Goal: Task Accomplishment & Management: Manage account settings

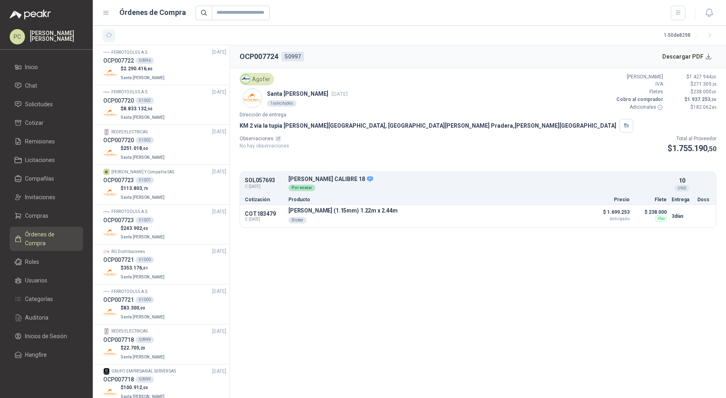
click at [108, 39] on button "button" at bounding box center [109, 35] width 13 height 13
click at [186, 119] on div "$ 3.937.838 ,[GEOGRAPHIC_DATA]" at bounding box center [164, 113] width 123 height 17
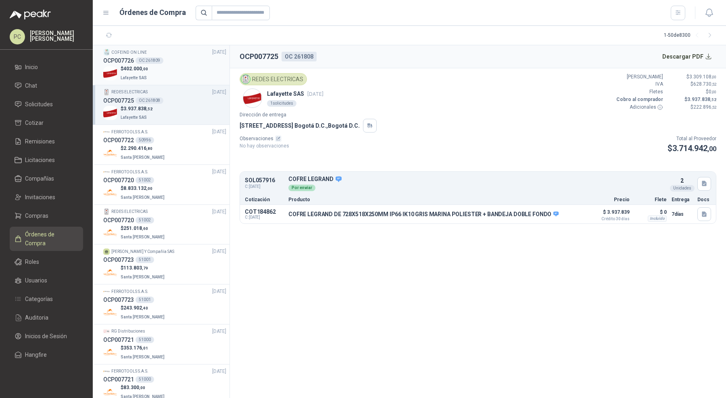
click at [154, 67] on div "$ 402.000 ,00 [GEOGRAPHIC_DATA]" at bounding box center [164, 73] width 123 height 17
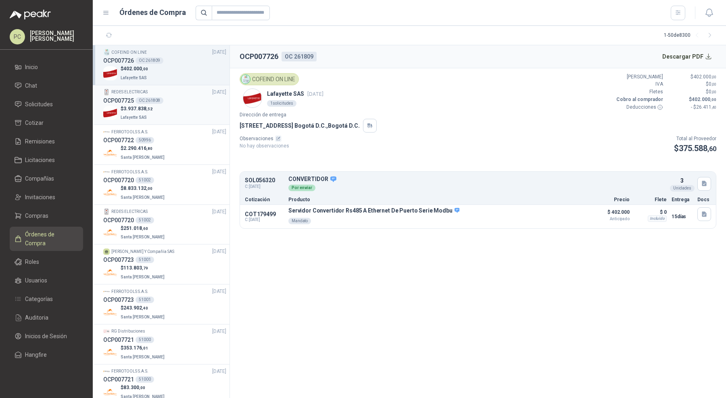
click at [162, 105] on div "$ 3.937.838 ,[GEOGRAPHIC_DATA]" at bounding box center [164, 113] width 123 height 17
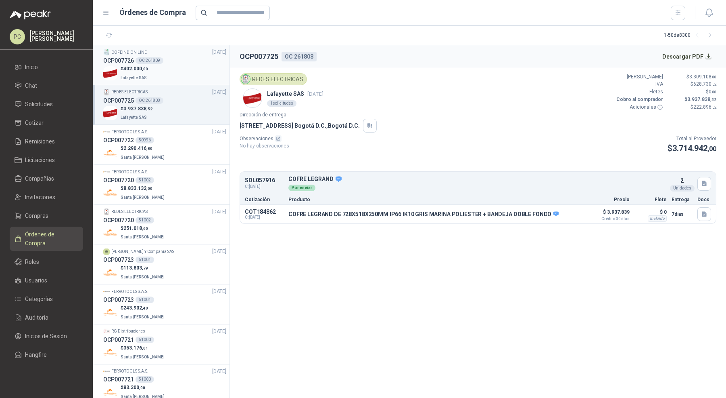
click at [157, 77] on div "$ 402.000 ,00 [GEOGRAPHIC_DATA]" at bounding box center [164, 73] width 123 height 17
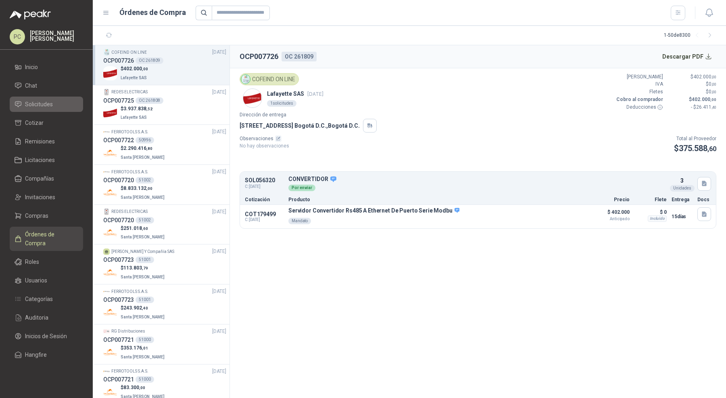
click at [52, 103] on li "Solicitudes" at bounding box center [47, 104] width 64 height 9
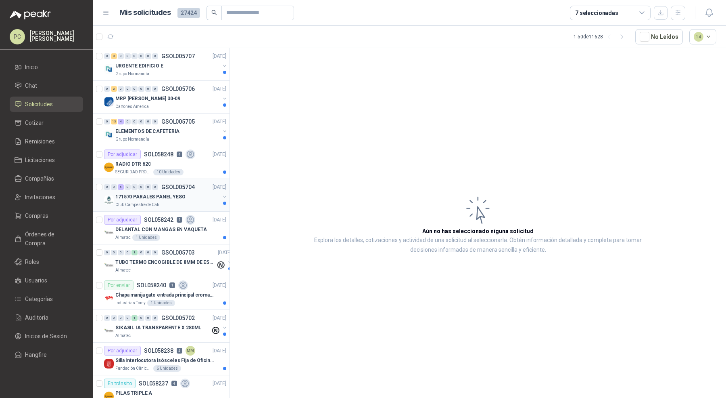
click at [222, 193] on button "button" at bounding box center [225, 196] width 6 height 6
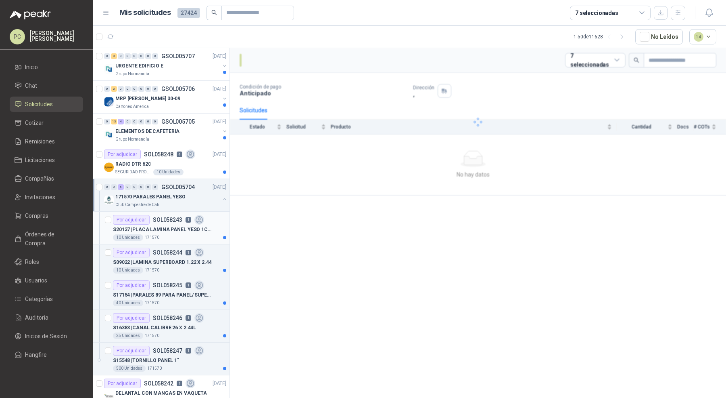
click at [209, 228] on p "S20137 | PLACA LAMINA PANEL YESO 1CM 1.22X 2.44 MTS" at bounding box center [163, 230] width 100 height 8
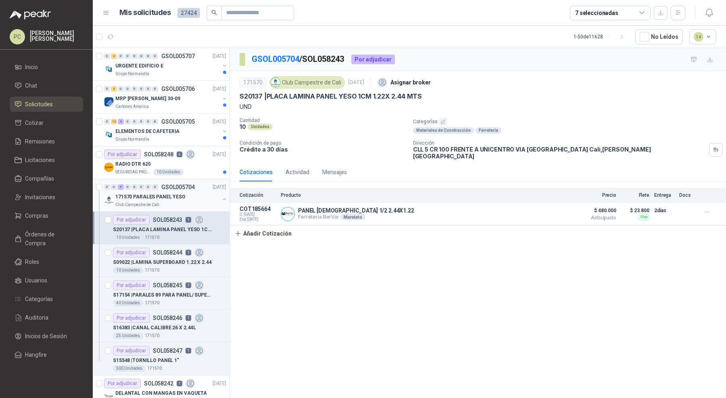
click at [222, 199] on button "button" at bounding box center [225, 199] width 6 height 6
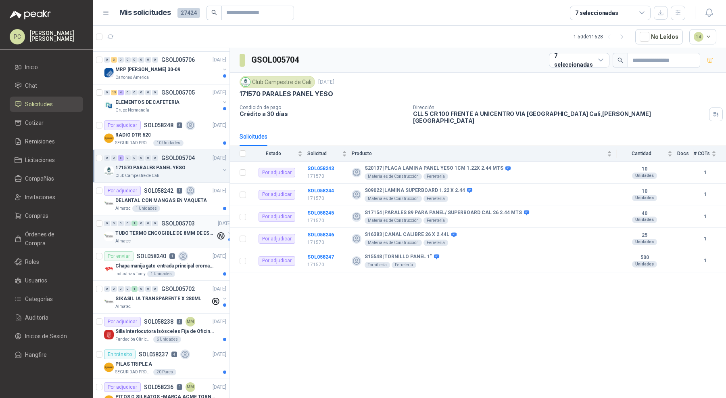
scroll to position [33, 0]
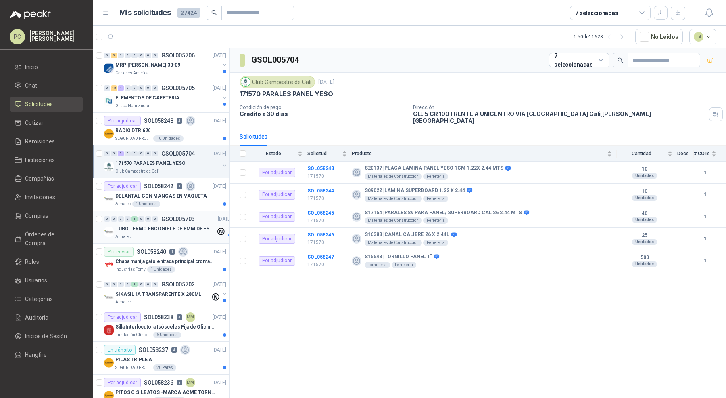
click at [207, 266] on div "Industrias Tomy 1 Unidades" at bounding box center [170, 269] width 111 height 6
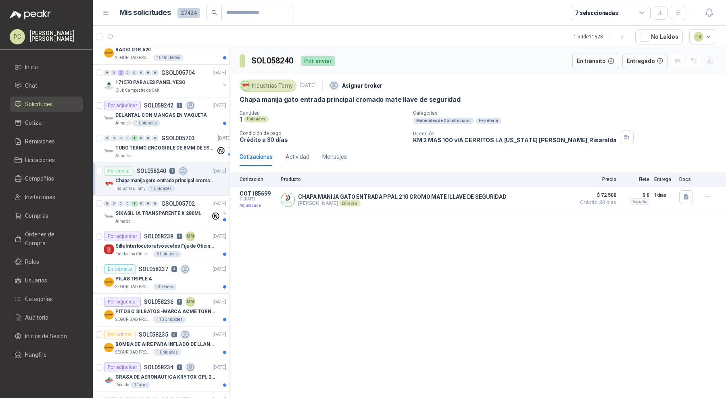
scroll to position [119, 0]
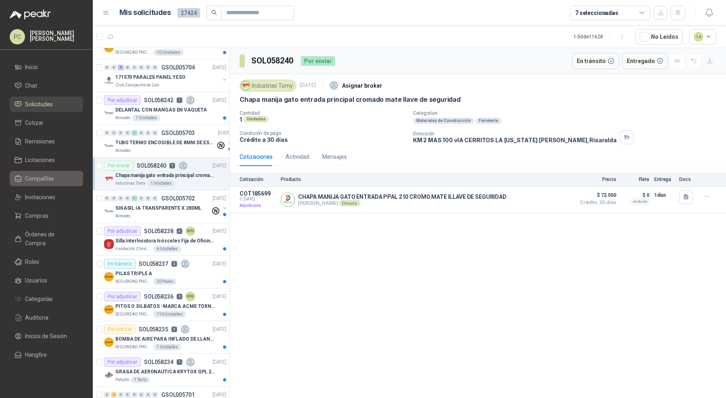
click at [54, 175] on li "Compañías" at bounding box center [47, 178] width 64 height 9
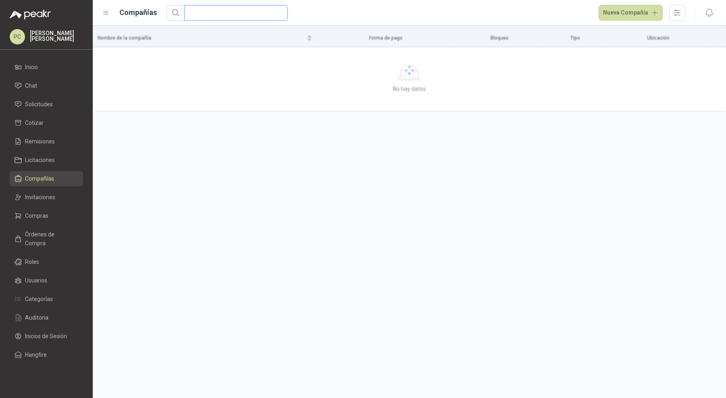
click at [256, 6] on input "text" at bounding box center [232, 13] width 87 height 15
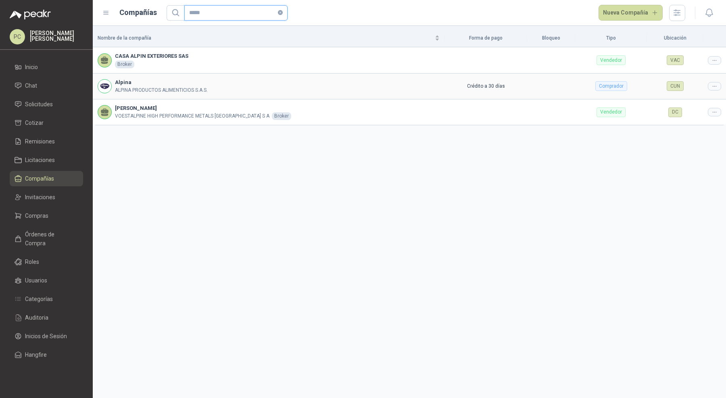
type input "*****"
click at [715, 88] on icon at bounding box center [715, 86] width 6 height 6
click at [696, 105] on li "Editar compañía" at bounding box center [694, 99] width 51 height 13
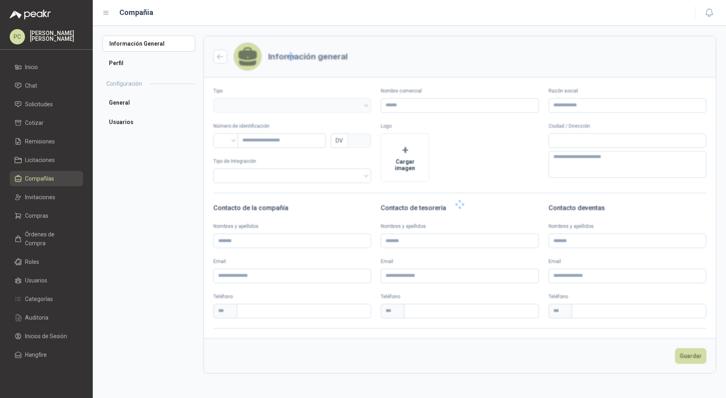
type input "******"
type input "**********"
type input "*********"
type input "*"
type textarea "**********"
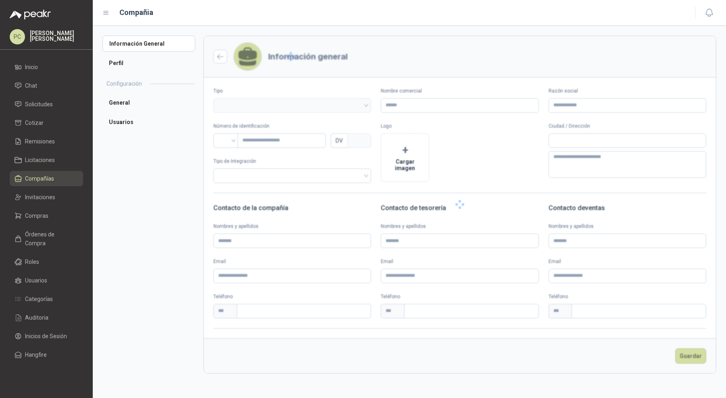
type input "**********"
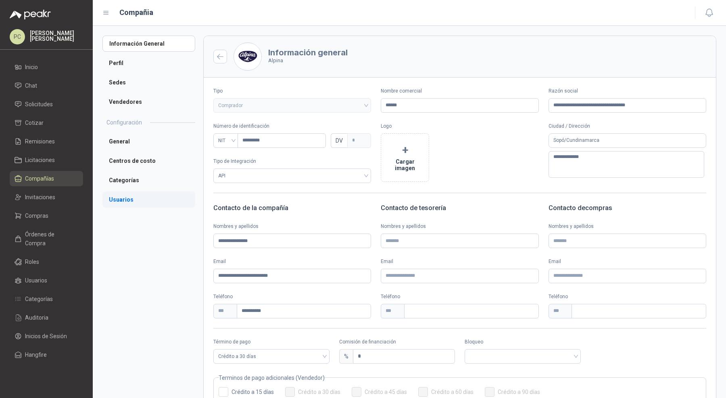
click at [131, 197] on li "Usuarios" at bounding box center [149, 199] width 93 height 16
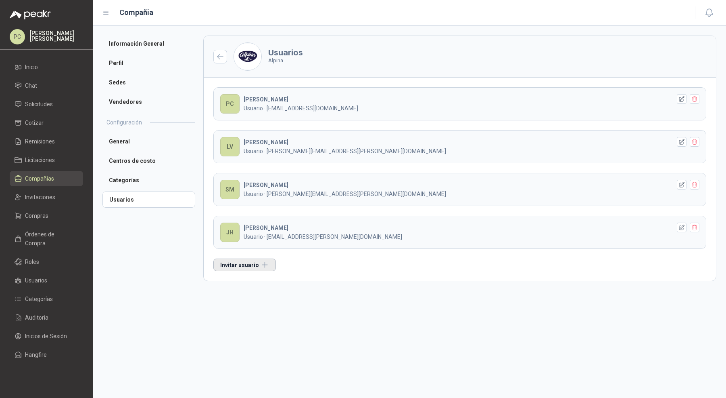
click at [249, 265] on button "Invitar usuario" at bounding box center [245, 264] width 63 height 13
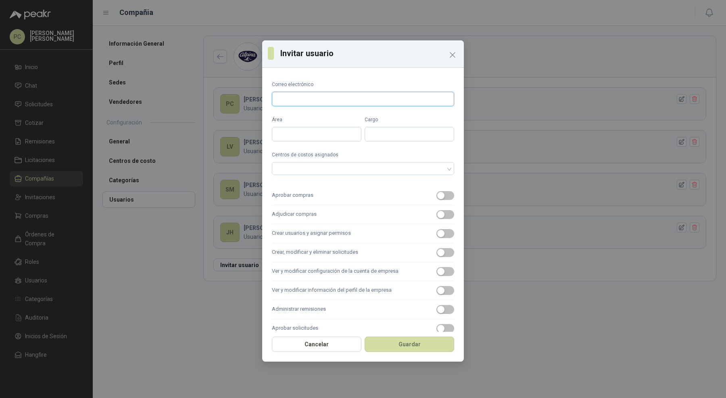
click at [343, 102] on input "Correo electrónico" at bounding box center [363, 99] width 182 height 15
paste input "**********"
type input "**********"
click at [328, 159] on div "Centros de costos asignados" at bounding box center [363, 163] width 182 height 25
click at [328, 165] on div at bounding box center [359, 168] width 171 height 6
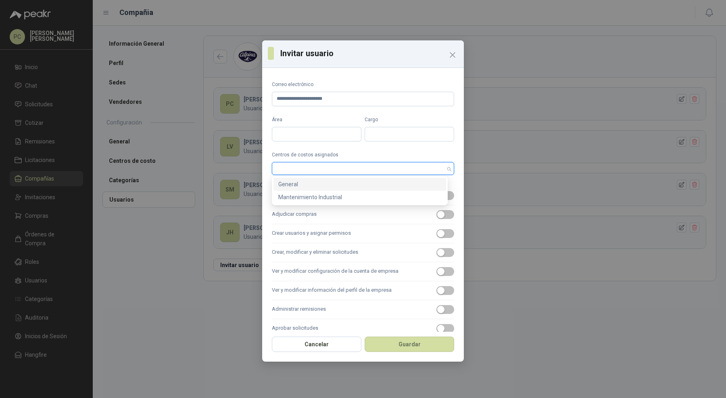
click at [330, 181] on div "General" at bounding box center [359, 184] width 163 height 9
click at [331, 198] on div "Mantenimiento Industrial" at bounding box center [359, 197] width 163 height 9
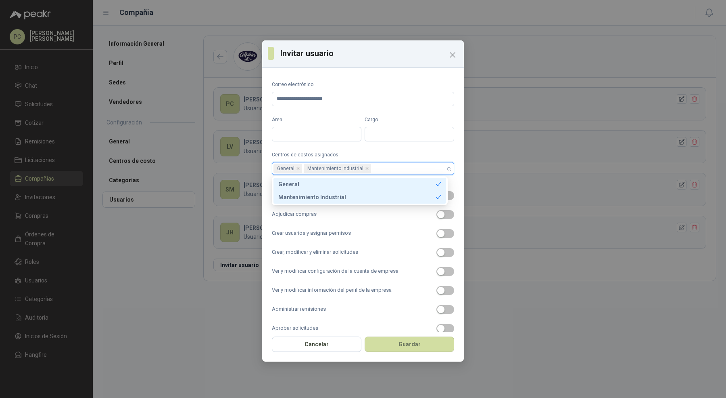
click at [335, 211] on label "Adjudicar compras" at bounding box center [363, 214] width 182 height 19
click at [437, 211] on button "Adjudicar compras" at bounding box center [446, 214] width 18 height 9
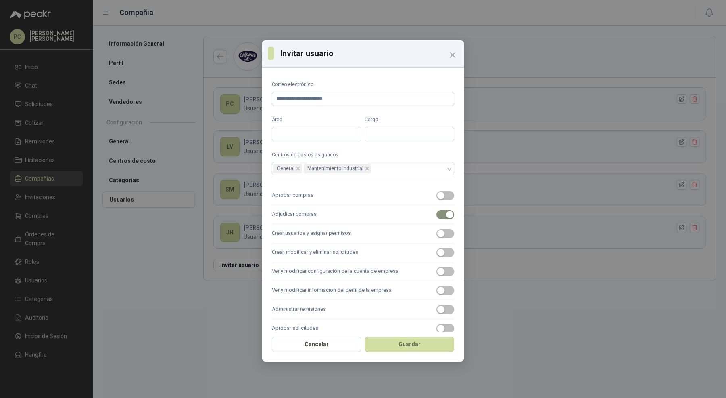
click at [339, 196] on label "Aprobar compras" at bounding box center [363, 195] width 182 height 19
click at [437, 196] on button "Aprobar compras" at bounding box center [446, 195] width 18 height 9
click at [339, 229] on label "Crear usuarios y asignar permisos" at bounding box center [363, 233] width 182 height 19
click at [437, 229] on button "Crear usuarios y asignar permisos" at bounding box center [446, 233] width 18 height 9
click at [340, 255] on label "Crear, modificar y eliminar solicitudes" at bounding box center [363, 252] width 182 height 19
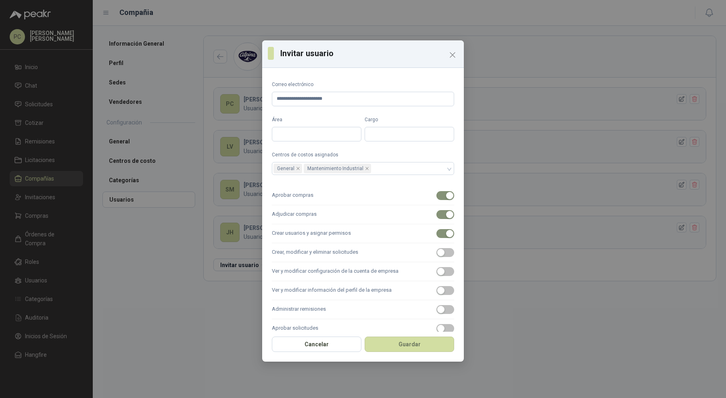
click at [437, 255] on button "Crear, modificar y eliminar solicitudes" at bounding box center [446, 252] width 18 height 9
click at [341, 271] on label "Ver y modificar configuración de la cuenta de empresa" at bounding box center [363, 271] width 182 height 19
click at [437, 271] on button "Ver y modificar configuración de la cuenta de empresa" at bounding box center [446, 271] width 18 height 9
click at [341, 285] on label "Ver y modificar información del perfil de la empresa" at bounding box center [363, 290] width 182 height 19
click at [437, 286] on button "Ver y modificar información del perfil de la empresa" at bounding box center [446, 290] width 18 height 9
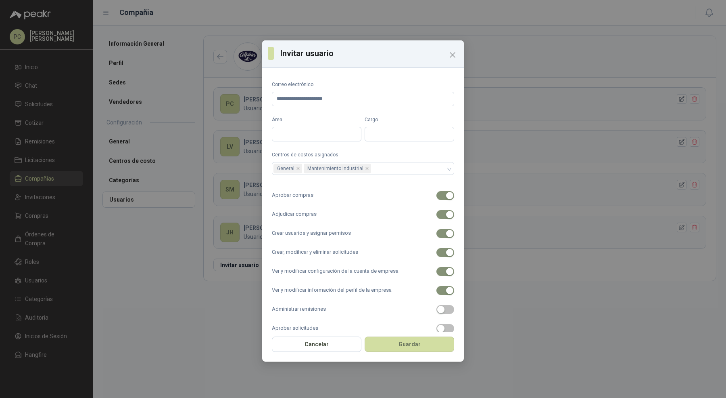
click at [341, 303] on label "Administrar remisiones" at bounding box center [363, 309] width 182 height 19
click at [437, 305] on button "Administrar remisiones" at bounding box center [446, 309] width 18 height 9
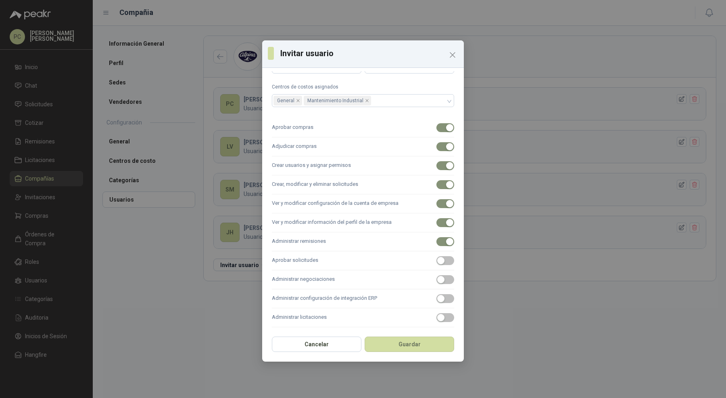
click at [339, 258] on label "Aprobar solicitudes" at bounding box center [363, 260] width 182 height 19
click at [437, 258] on button "Aprobar solicitudes" at bounding box center [446, 260] width 18 height 9
click at [339, 282] on label "Administrar negociaciones" at bounding box center [363, 279] width 182 height 19
click at [437, 282] on button "Administrar negociaciones" at bounding box center [446, 279] width 18 height 9
click at [340, 302] on label "Administrar configuración de integración ERP" at bounding box center [363, 298] width 182 height 19
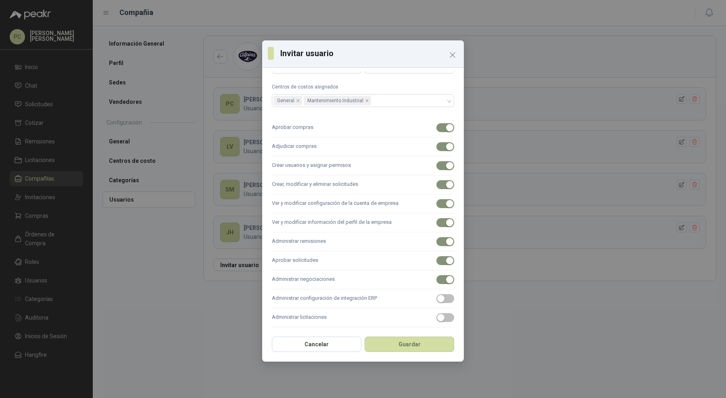
click at [437, 302] on button "Administrar configuración de integración ERP" at bounding box center [446, 298] width 18 height 9
click at [340, 310] on label "Administrar licitaciones" at bounding box center [363, 317] width 182 height 19
click at [437, 313] on button "Administrar licitaciones" at bounding box center [446, 317] width 18 height 9
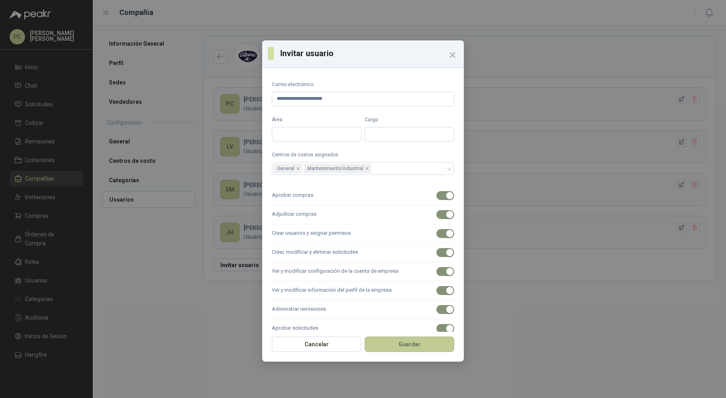
click at [408, 347] on button "Guardar" at bounding box center [410, 343] width 90 height 15
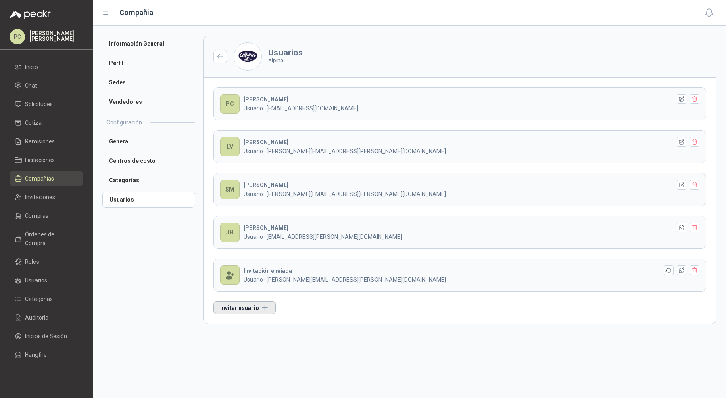
click at [261, 302] on button "Invitar usuario" at bounding box center [245, 307] width 63 height 13
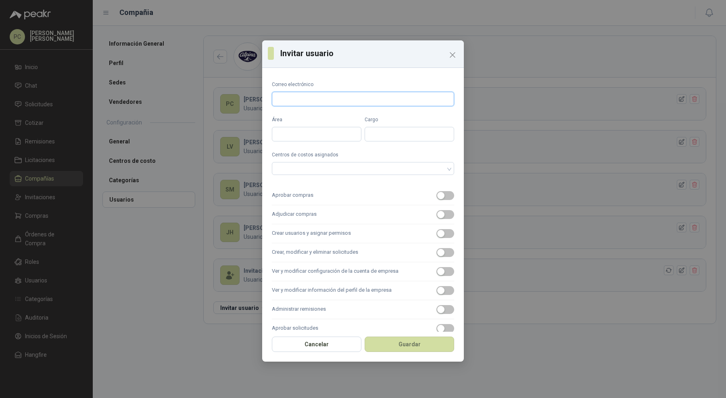
click at [305, 99] on input "Correo electrónico" at bounding box center [363, 99] width 182 height 15
paste input "**********"
click at [322, 167] on div at bounding box center [359, 168] width 171 height 6
type input "**********"
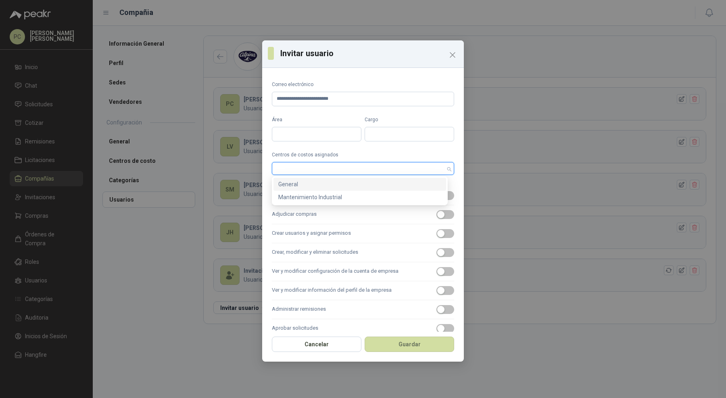
click at [323, 187] on div "General" at bounding box center [359, 184] width 163 height 9
click at [323, 193] on div "Mantenimiento Industrial" at bounding box center [359, 197] width 163 height 9
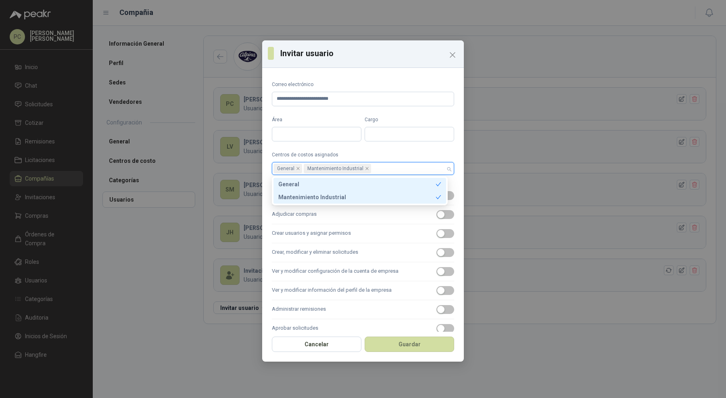
click at [323, 205] on div "35d9c84c-f1e3-4ec0-95cf-b24a0167f00e 40784308-0cac-4441-8894-b2ba016b6771 Gener…" at bounding box center [360, 190] width 176 height 29
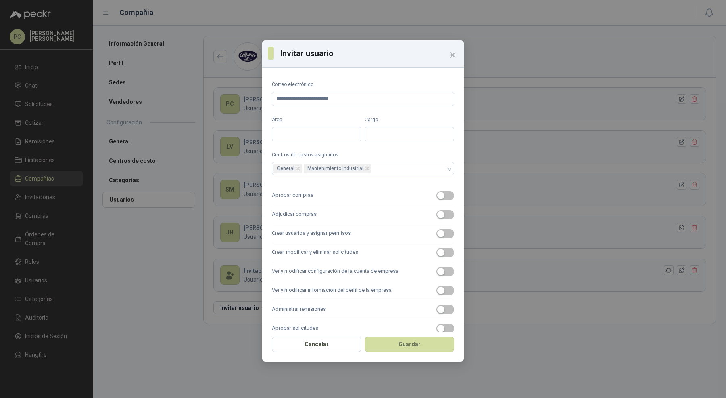
click at [323, 212] on label "Adjudicar compras" at bounding box center [363, 214] width 182 height 19
click at [437, 212] on button "Adjudicar compras" at bounding box center [446, 214] width 18 height 9
click at [323, 212] on label "Adjudicar compras" at bounding box center [363, 214] width 182 height 19
click at [437, 212] on button "Adjudicar compras" at bounding box center [446, 214] width 18 height 9
click at [323, 212] on label "Adjudicar compras" at bounding box center [363, 214] width 182 height 19
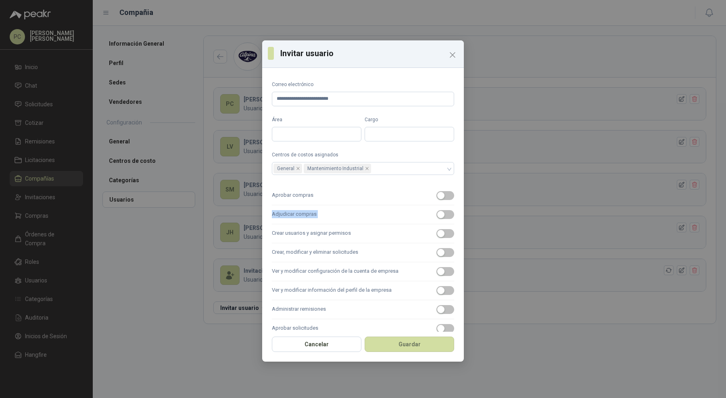
click at [437, 212] on button "Adjudicar compras" at bounding box center [446, 214] width 18 height 9
click at [322, 196] on label "Aprobar compras" at bounding box center [363, 195] width 182 height 19
click at [437, 196] on button "Aprobar compras" at bounding box center [446, 195] width 18 height 9
click at [325, 224] on label "Crear usuarios y asignar permisos" at bounding box center [363, 233] width 182 height 19
click at [437, 229] on button "Crear usuarios y asignar permisos" at bounding box center [446, 233] width 18 height 9
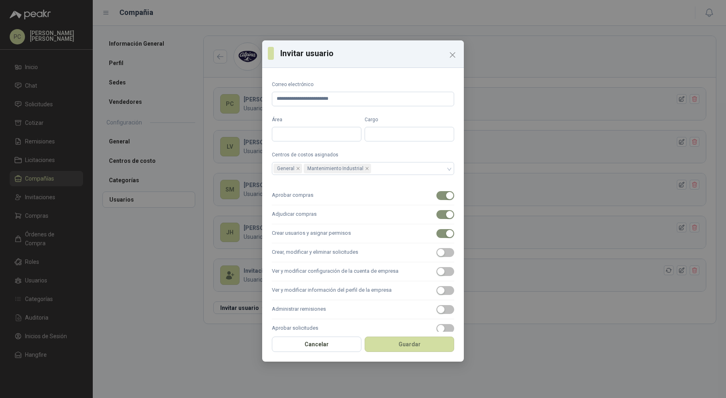
click at [327, 246] on label "Crear, modificar y eliminar solicitudes" at bounding box center [363, 252] width 182 height 19
click at [437, 248] on button "Crear, modificar y eliminar solicitudes" at bounding box center [446, 252] width 18 height 9
click at [329, 265] on label "Ver y modificar configuración de la cuenta de empresa" at bounding box center [363, 271] width 182 height 19
click at [437, 267] on button "Ver y modificar configuración de la cuenta de empresa" at bounding box center [446, 271] width 18 height 9
click at [329, 283] on label "Ver y modificar información del perfil de la empresa" at bounding box center [363, 290] width 182 height 19
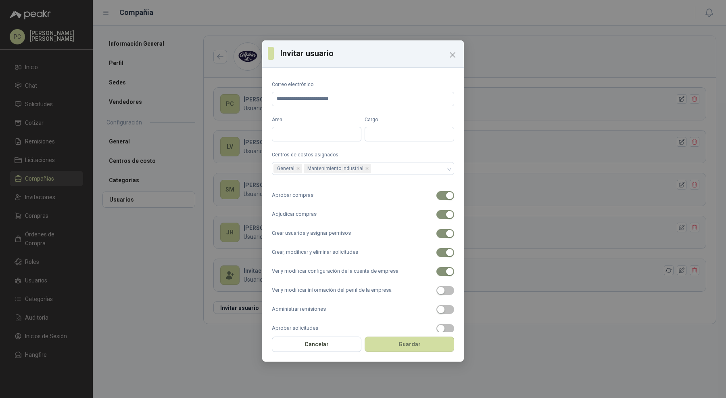
click at [437, 286] on button "Ver y modificar información del perfil de la empresa" at bounding box center [446, 290] width 18 height 9
click at [329, 301] on label "Administrar remisiones" at bounding box center [363, 309] width 182 height 19
click at [437, 305] on button "Administrar remisiones" at bounding box center [446, 309] width 18 height 9
click at [329, 314] on label "Administrar remisiones" at bounding box center [363, 309] width 182 height 19
click at [437, 314] on button "Administrar remisiones" at bounding box center [446, 309] width 18 height 9
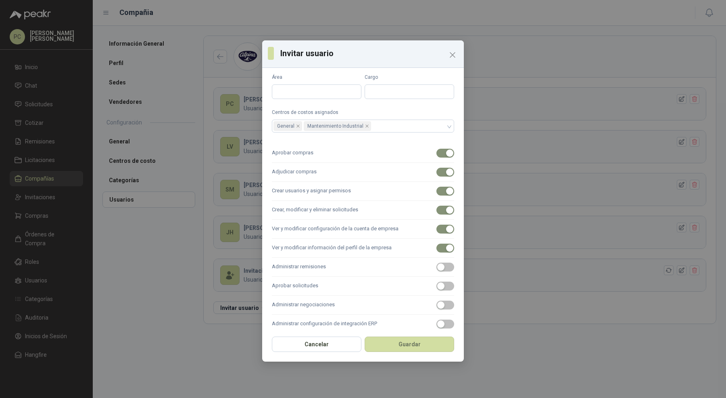
scroll to position [52, 0]
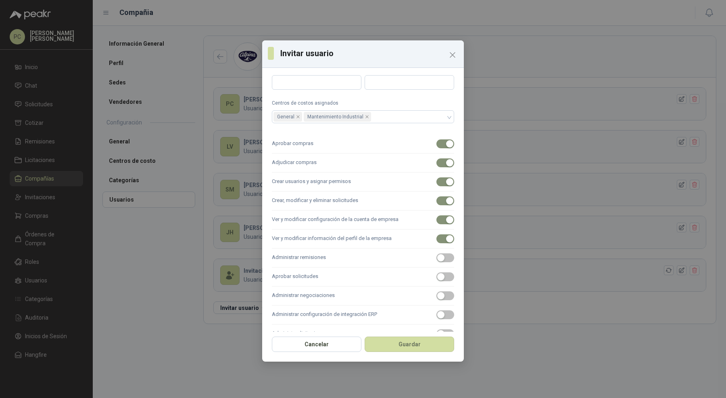
click at [331, 270] on label "Aprobar solicitudes" at bounding box center [363, 276] width 182 height 19
click at [437, 272] on button "Aprobar solicitudes" at bounding box center [446, 276] width 18 height 9
click at [331, 260] on label "Administrar remisiones" at bounding box center [363, 257] width 182 height 19
click at [437, 260] on button "Administrar remisiones" at bounding box center [446, 257] width 18 height 9
click at [331, 289] on label "Administrar negociaciones" at bounding box center [363, 295] width 182 height 19
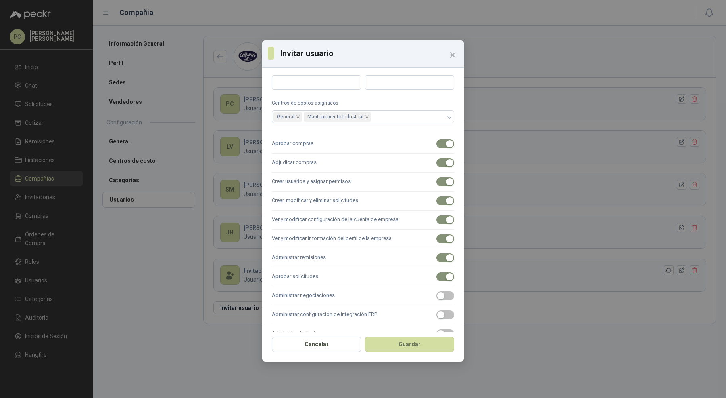
click at [437, 291] on button "Administrar negociaciones" at bounding box center [446, 295] width 18 height 9
click at [331, 305] on label "Administrar configuración de integración ERP" at bounding box center [363, 314] width 182 height 19
click at [437, 310] on button "Administrar configuración de integración ERP" at bounding box center [446, 314] width 18 height 9
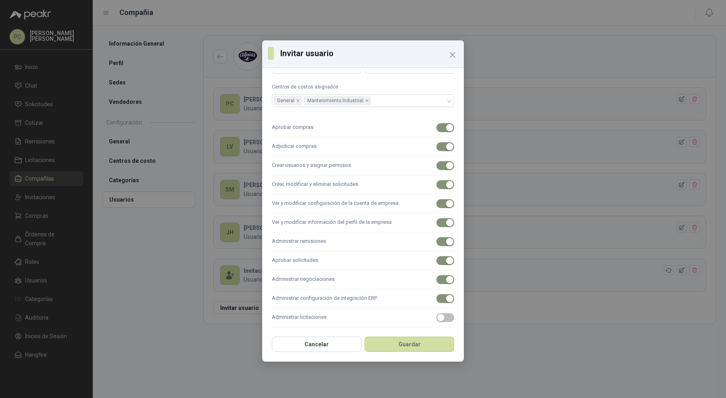
click at [333, 319] on label "Administrar licitaciones" at bounding box center [363, 317] width 182 height 19
click at [437, 319] on button "Administrar licitaciones" at bounding box center [446, 317] width 18 height 9
click at [385, 339] on button "Guardar" at bounding box center [410, 343] width 90 height 15
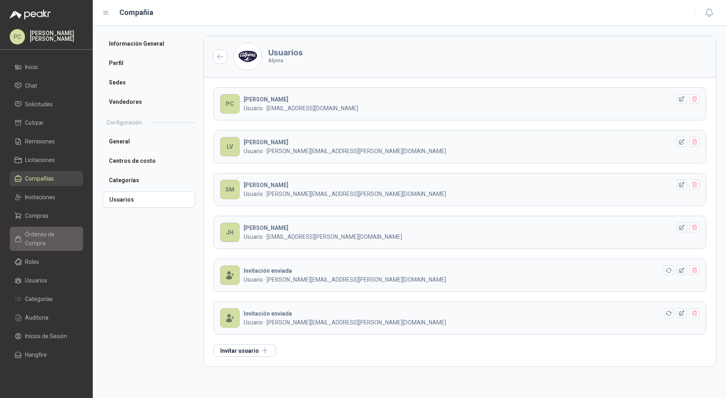
click at [50, 233] on span "Órdenes de Compra" at bounding box center [50, 239] width 50 height 18
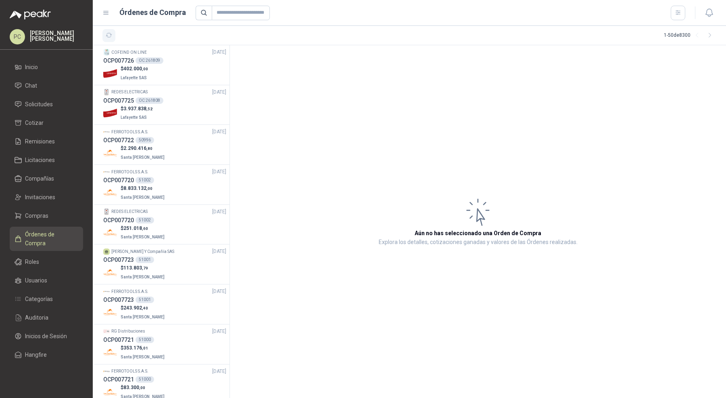
click at [112, 36] on button "button" at bounding box center [109, 35] width 13 height 13
click at [55, 173] on link "Compañías" at bounding box center [46, 178] width 73 height 15
